Goal: Task Accomplishment & Management: Use online tool/utility

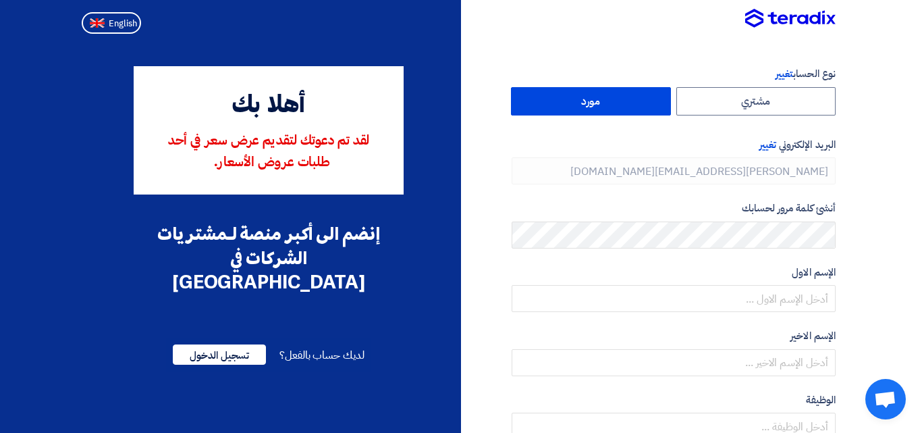
type input "[PHONE_NUMBER]"
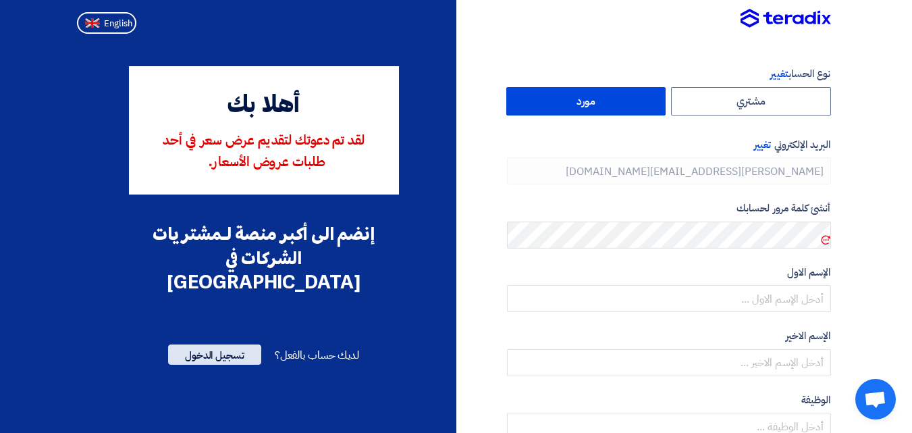
click at [211, 344] on span "تسجيل الدخول" at bounding box center [214, 354] width 93 height 20
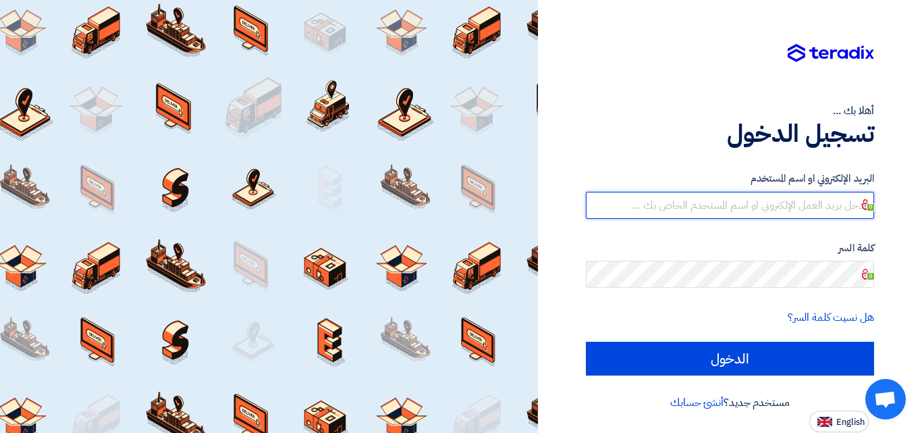
click at [822, 209] on input "text" at bounding box center [730, 205] width 288 height 27
click at [825, 204] on input "text" at bounding box center [730, 205] width 288 height 27
type input "i"
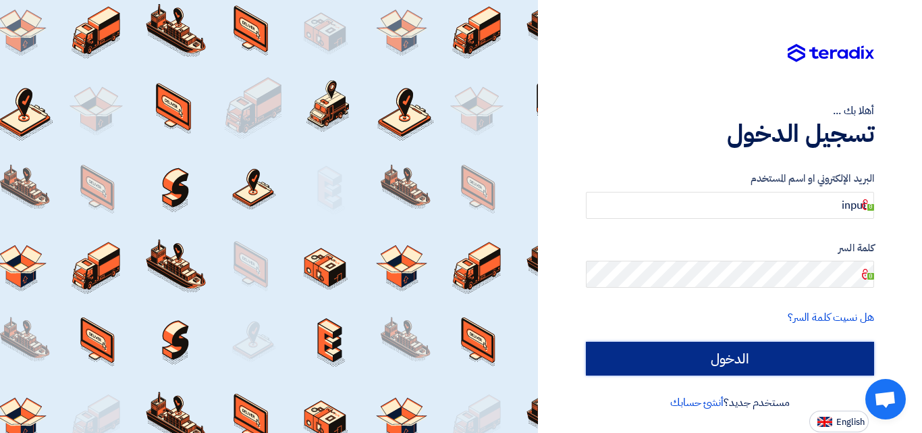
click at [664, 358] on input "الدخول" at bounding box center [730, 358] width 288 height 34
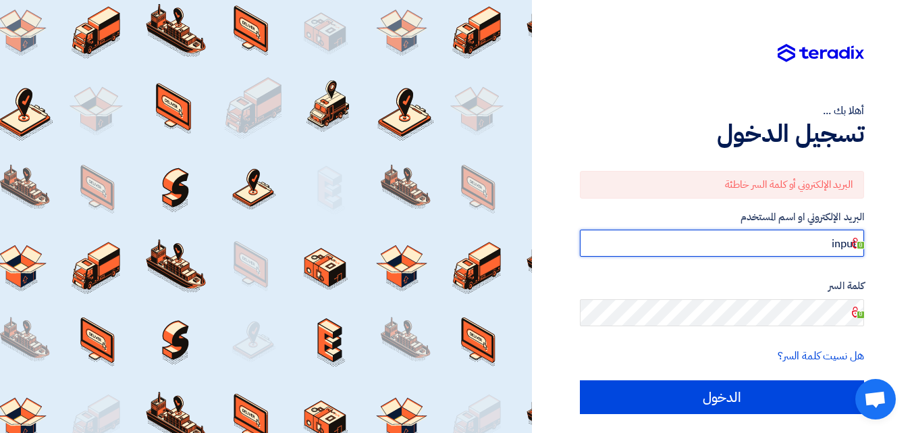
click at [835, 241] on input "input" at bounding box center [722, 242] width 284 height 27
click at [836, 241] on input "input" at bounding box center [722, 242] width 284 height 27
drag, startPoint x: 781, startPoint y: 245, endPoint x: 771, endPoint y: 247, distance: 10.3
click at [771, 247] on input "[PERSON_NAME][EMAIL_ADDRESS][DOMAIN_NAME]" at bounding box center [722, 242] width 284 height 27
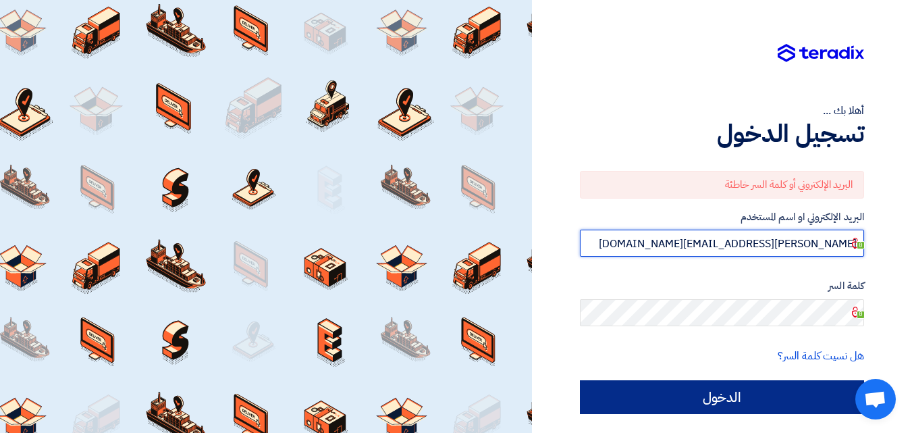
type input "[PERSON_NAME][EMAIL_ADDRESS][DOMAIN_NAME]"
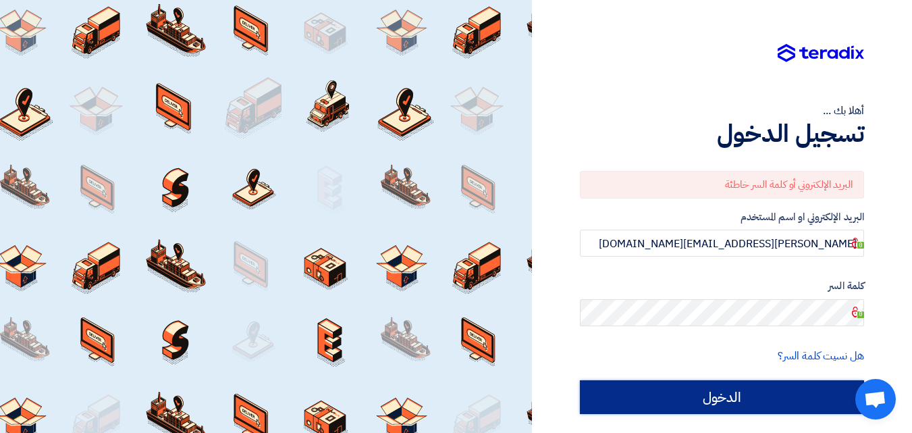
click at [738, 401] on input "الدخول" at bounding box center [722, 397] width 284 height 34
type input "Sign in"
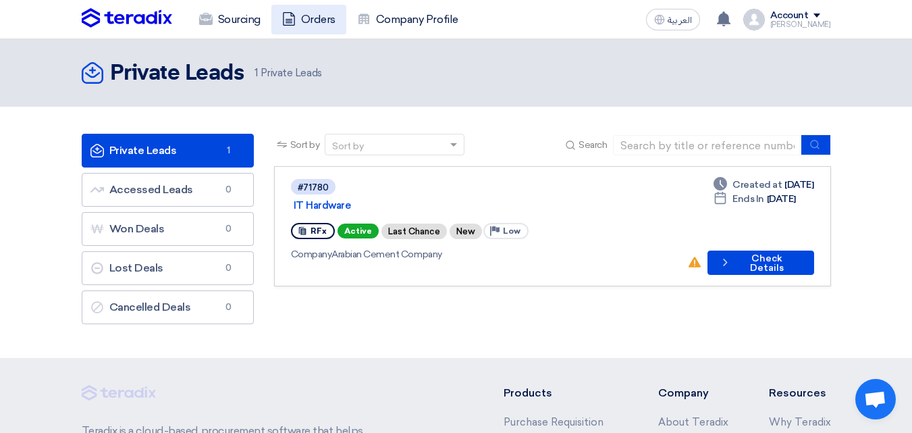
click at [316, 23] on link "Orders" at bounding box center [308, 20] width 75 height 30
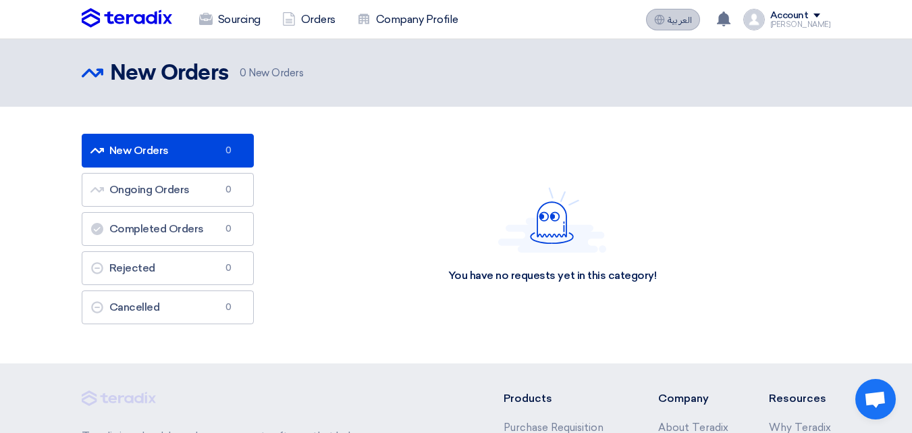
click at [692, 22] on span "العربية" at bounding box center [679, 20] width 24 height 9
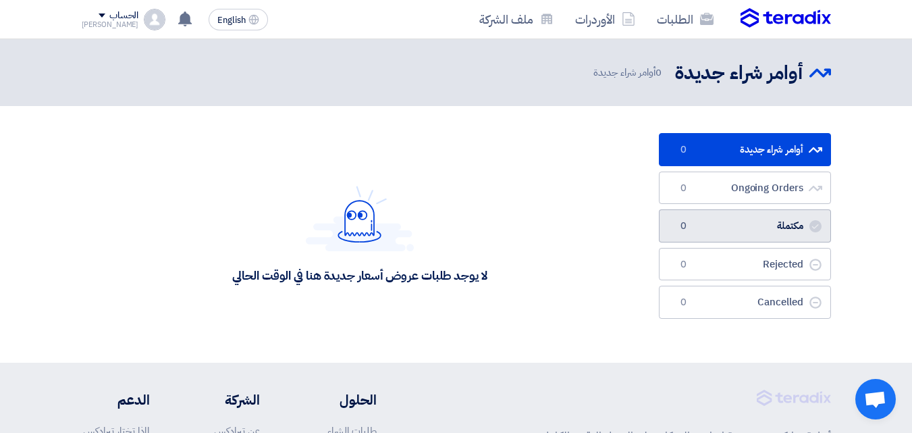
click at [773, 235] on link "مكتملة مكتملة 0" at bounding box center [745, 225] width 172 height 33
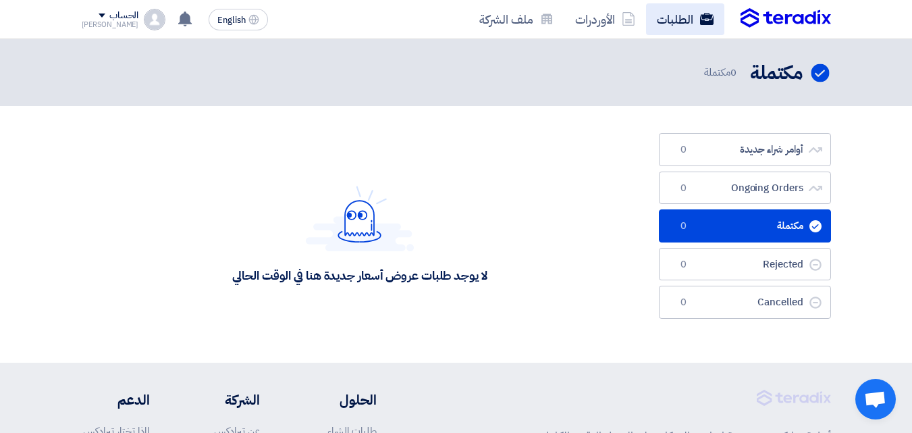
click at [663, 19] on link "الطلبات" at bounding box center [685, 19] width 78 height 32
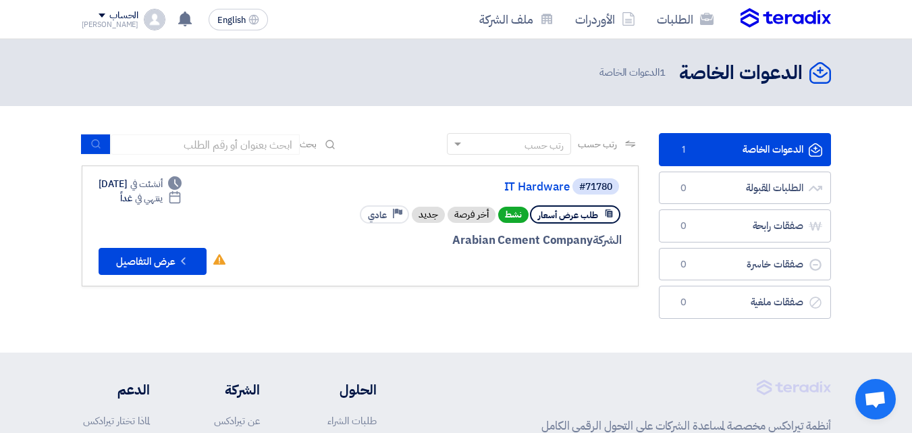
click at [565, 219] on span "طلب عرض أسعار" at bounding box center [568, 215] width 60 height 13
click at [155, 251] on button "Check details عرض التفاصيل" at bounding box center [153, 261] width 108 height 27
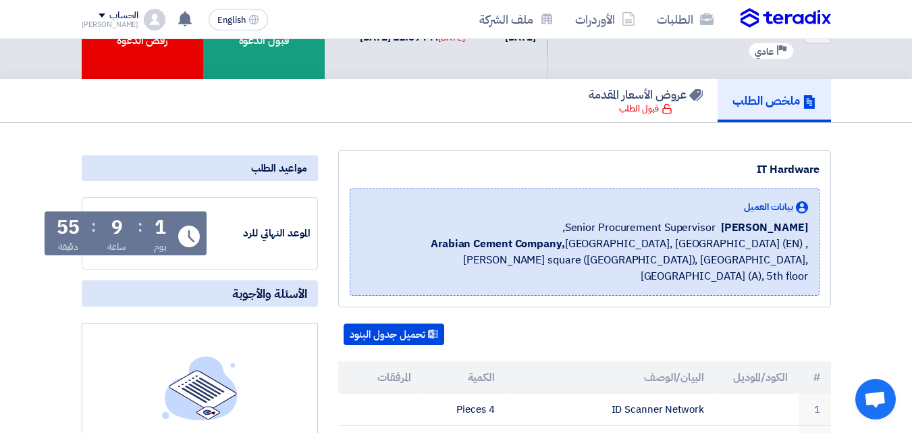
scroll to position [67, 0]
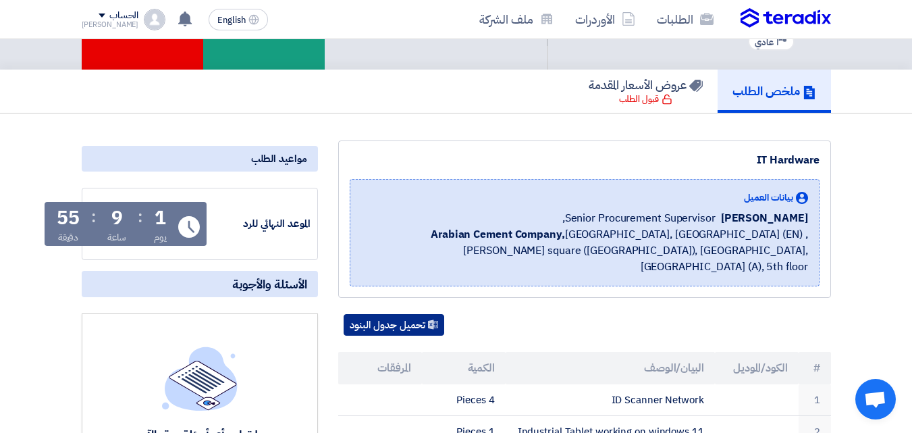
click at [371, 314] on button "تحميل جدول البنود" at bounding box center [393, 325] width 101 height 22
drag, startPoint x: 458, startPoint y: 384, endPoint x: 675, endPoint y: 381, distance: 217.3
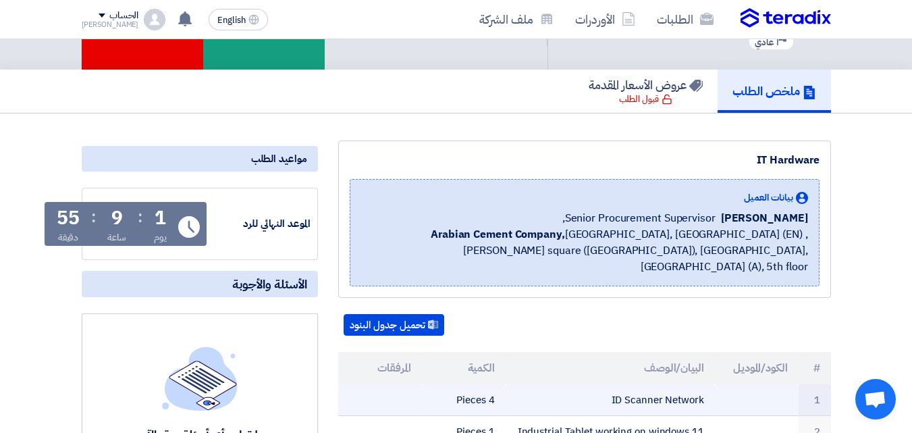
click at [625, 384] on td "ID Scanner Network" at bounding box center [609, 400] width 209 height 32
click at [714, 385] on tr "1 ID Scanner Network 4 Pieces" at bounding box center [584, 400] width 493 height 32
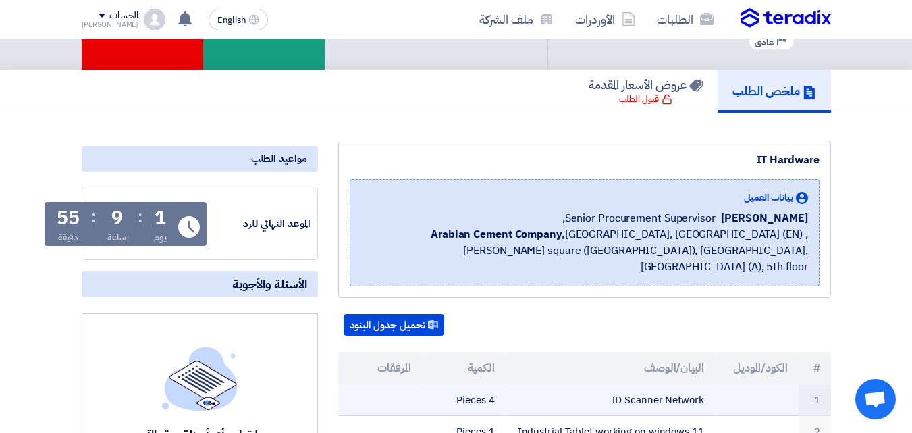
click at [460, 384] on td "4 Pieces" at bounding box center [464, 400] width 84 height 32
click at [461, 384] on td "4 Pieces" at bounding box center [464, 400] width 84 height 32
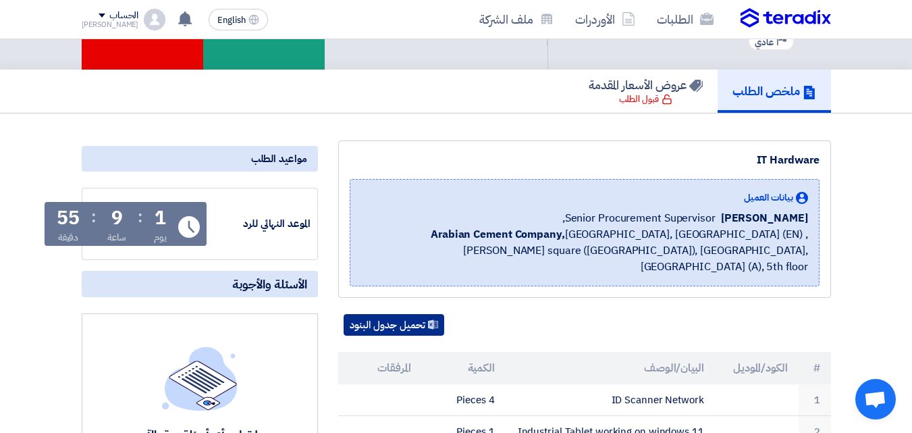
click at [366, 314] on button "تحميل جدول البنود" at bounding box center [393, 325] width 101 height 22
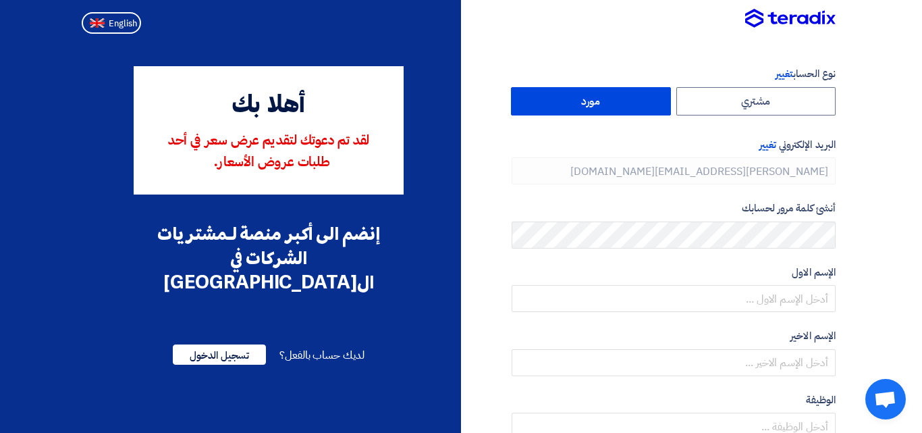
type input "[PHONE_NUMBER]"
